Goal: Find specific page/section

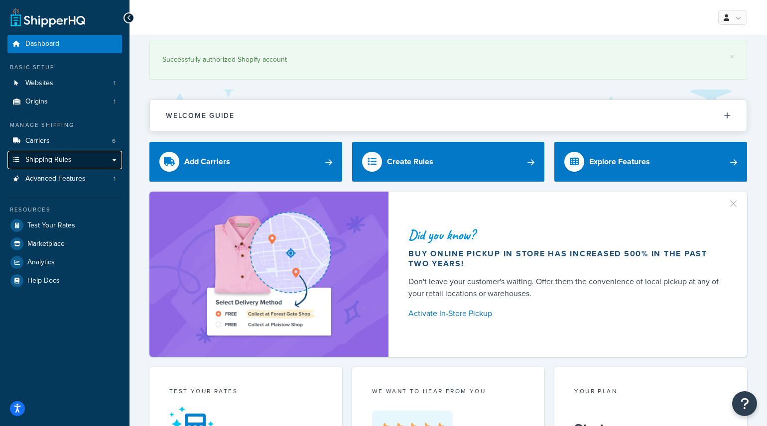
click at [35, 154] on link "Shipping Rules" at bounding box center [64, 160] width 115 height 18
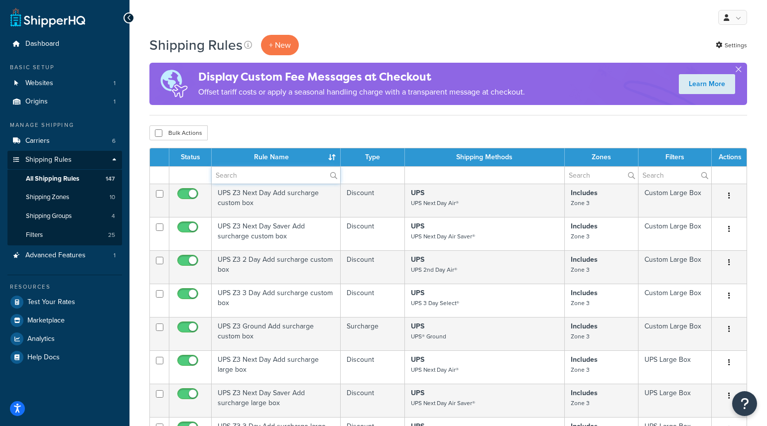
click at [237, 173] on input "text" at bounding box center [276, 175] width 128 height 17
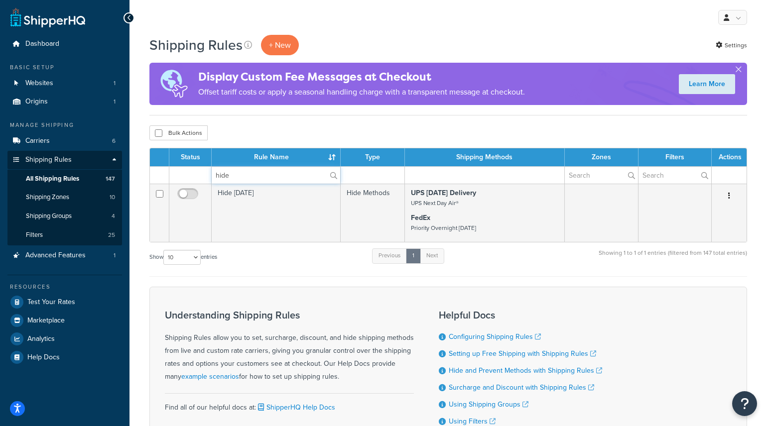
type input "hide"
